Goal: Check status

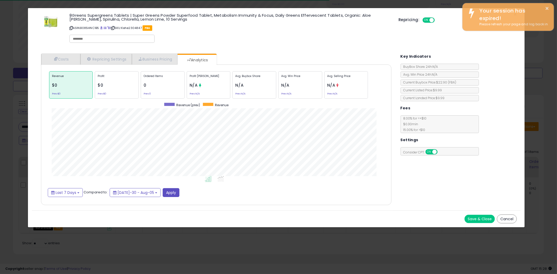
scroll to position [160, 361]
